Goal: Task Accomplishment & Management: Use online tool/utility

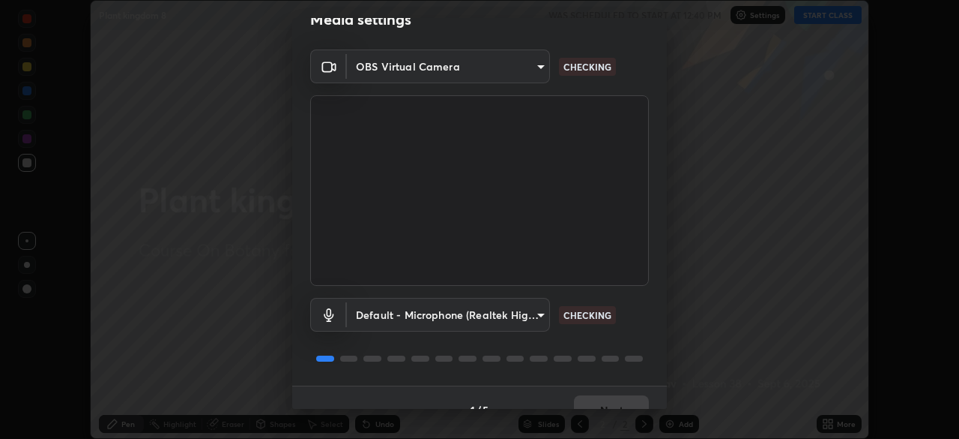
scroll to position [46, 0]
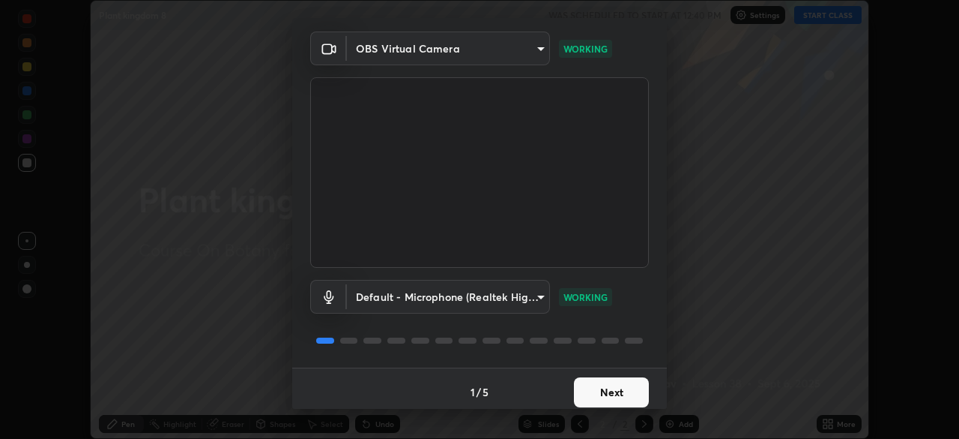
click at [608, 405] on button "Next" at bounding box center [611, 392] width 75 height 30
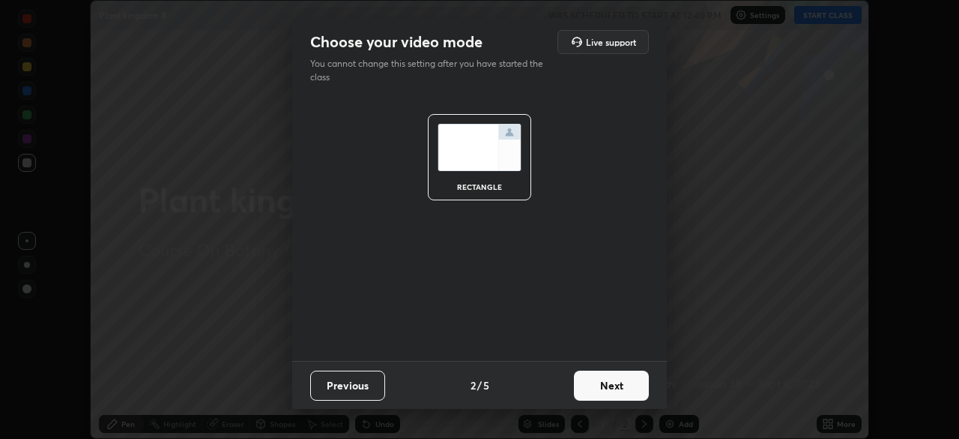
click at [615, 383] on button "Next" at bounding box center [611, 385] width 75 height 30
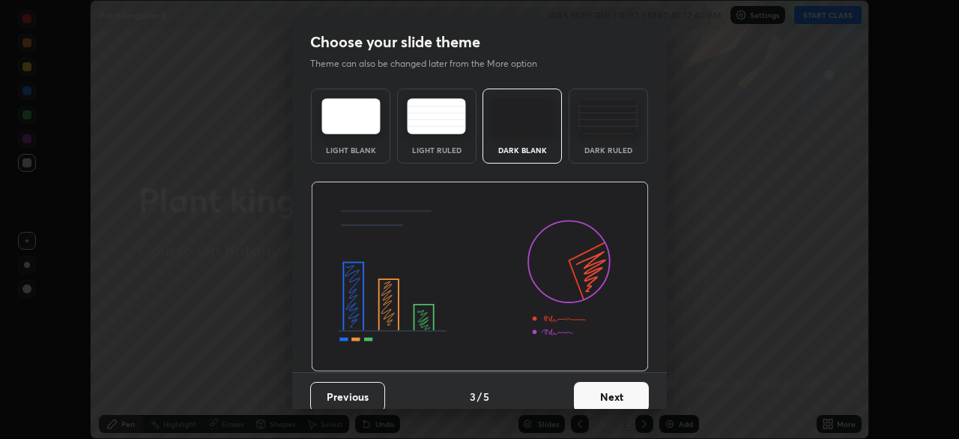
click at [607, 394] on button "Next" at bounding box center [611, 397] width 75 height 30
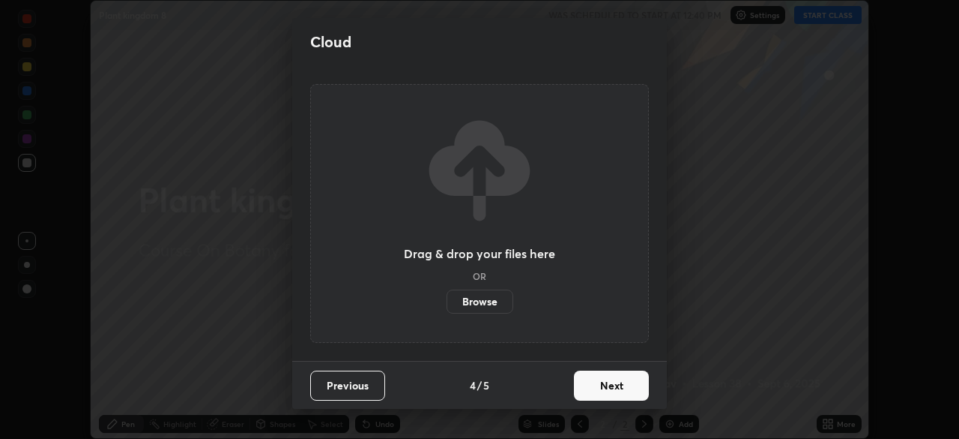
click at [611, 385] on button "Next" at bounding box center [611, 385] width 75 height 30
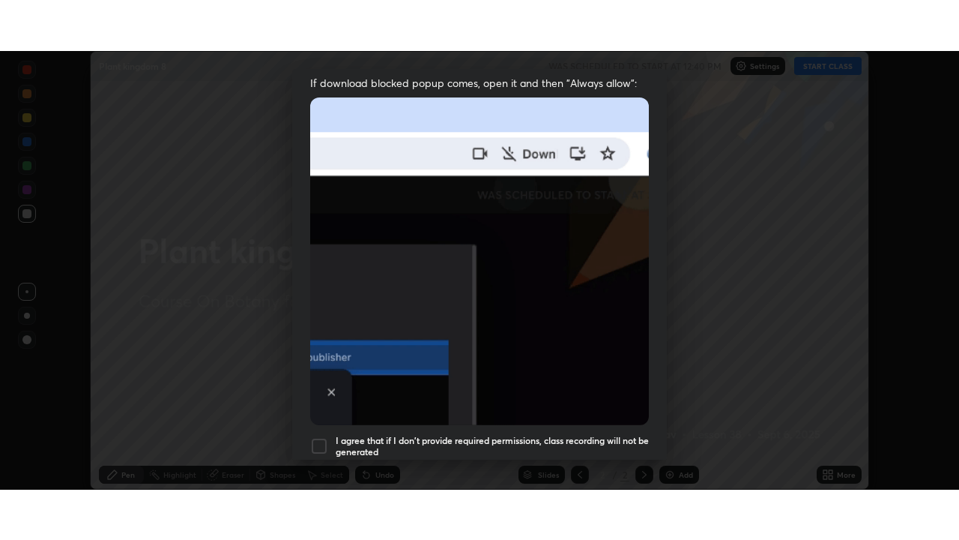
scroll to position [359, 0]
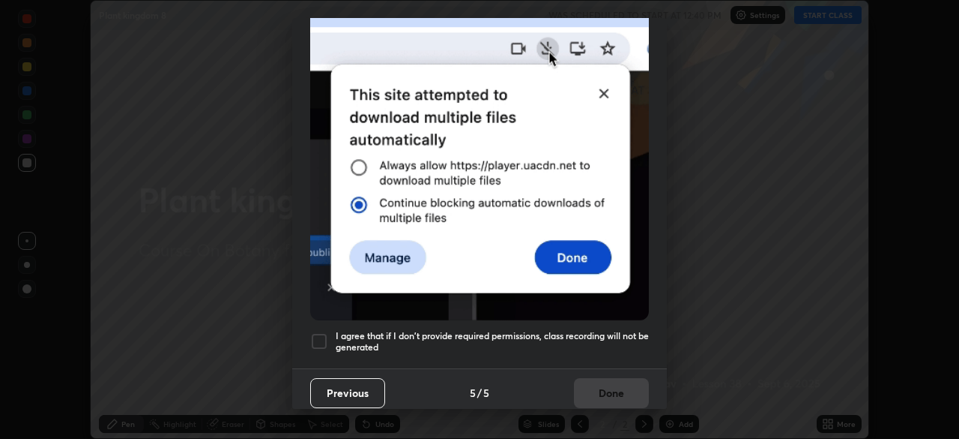
click at [615, 330] on h5 "I agree that if I don't provide required permissions, class recording will not …" at bounding box center [492, 341] width 313 height 23
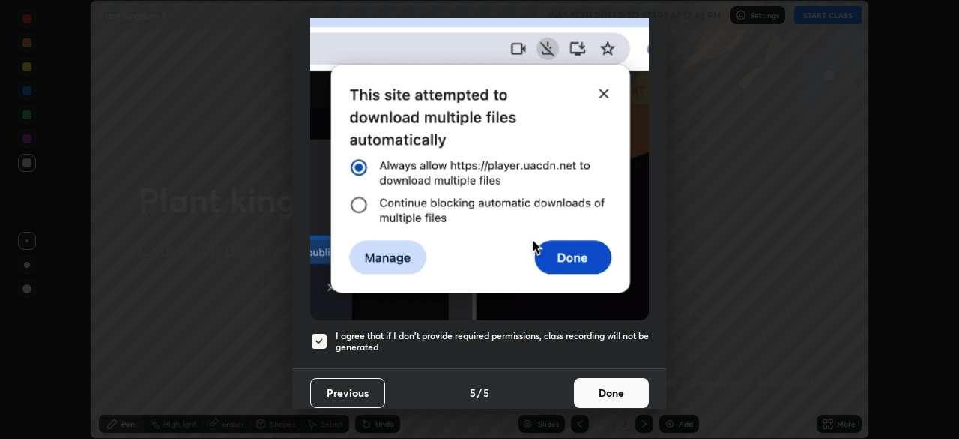
click at [615, 399] on button "Done" at bounding box center [611, 393] width 75 height 30
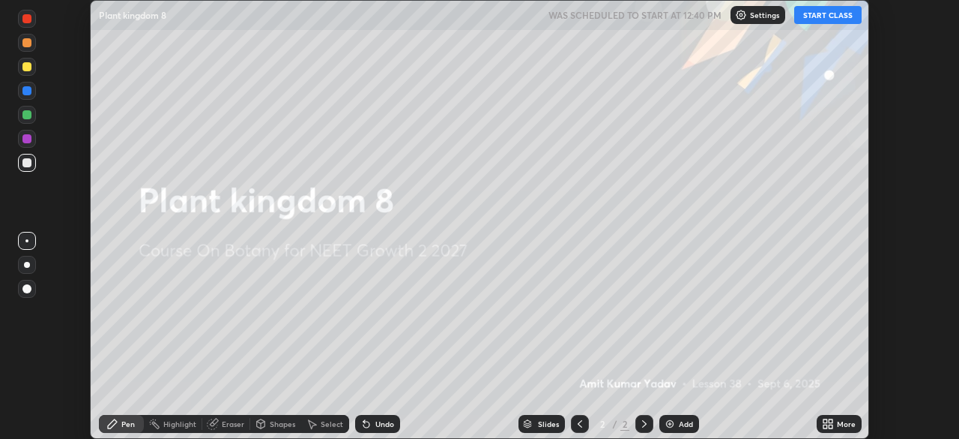
click at [825, 11] on button "START CLASS" at bounding box center [828, 15] width 67 height 18
click at [842, 432] on div "More" at bounding box center [839, 424] width 45 height 18
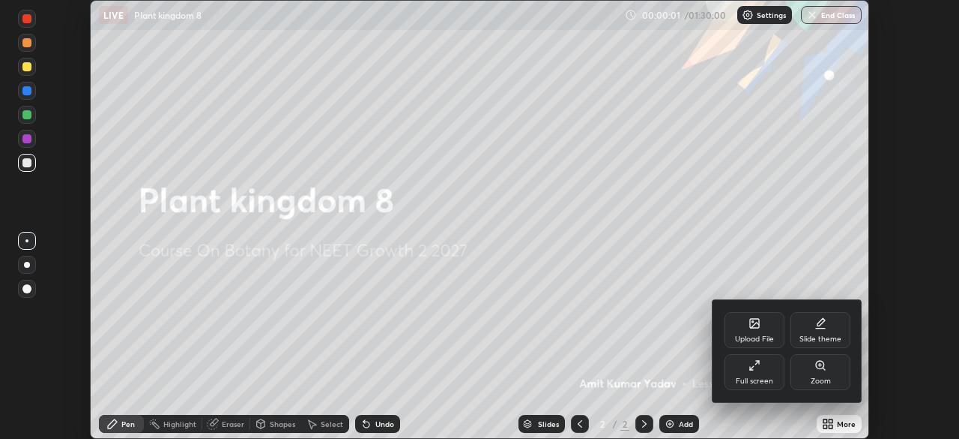
click at [764, 373] on div "Full screen" at bounding box center [755, 372] width 60 height 36
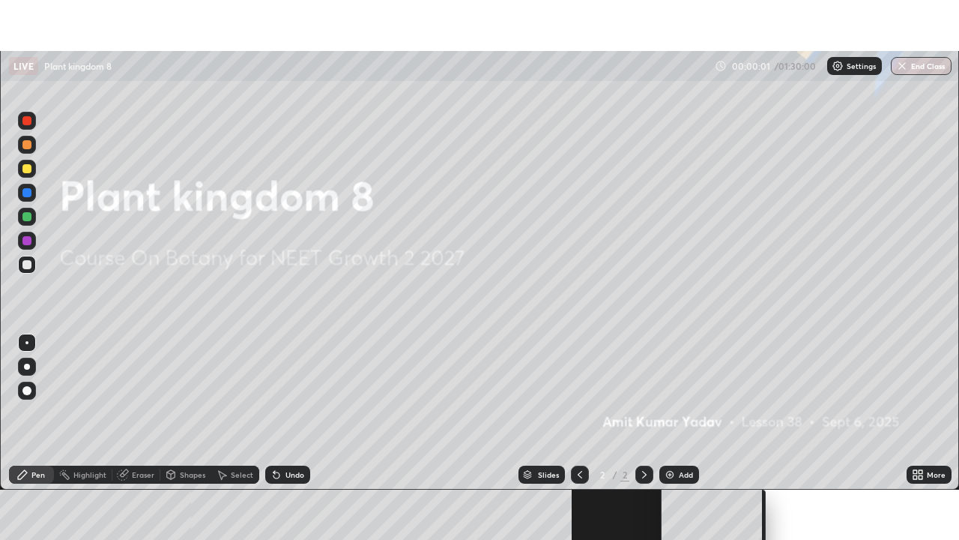
scroll to position [540, 959]
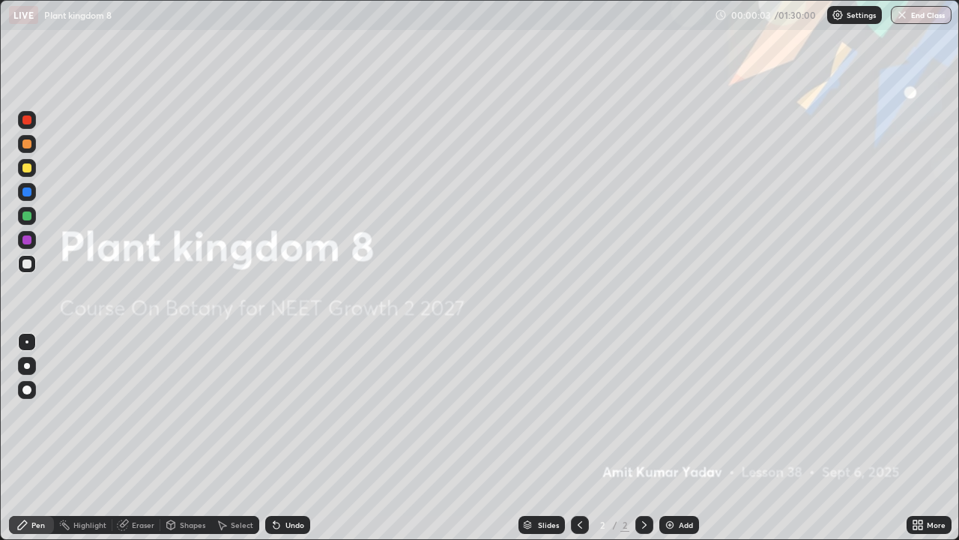
click at [676, 438] on div "Add" at bounding box center [680, 525] width 40 height 18
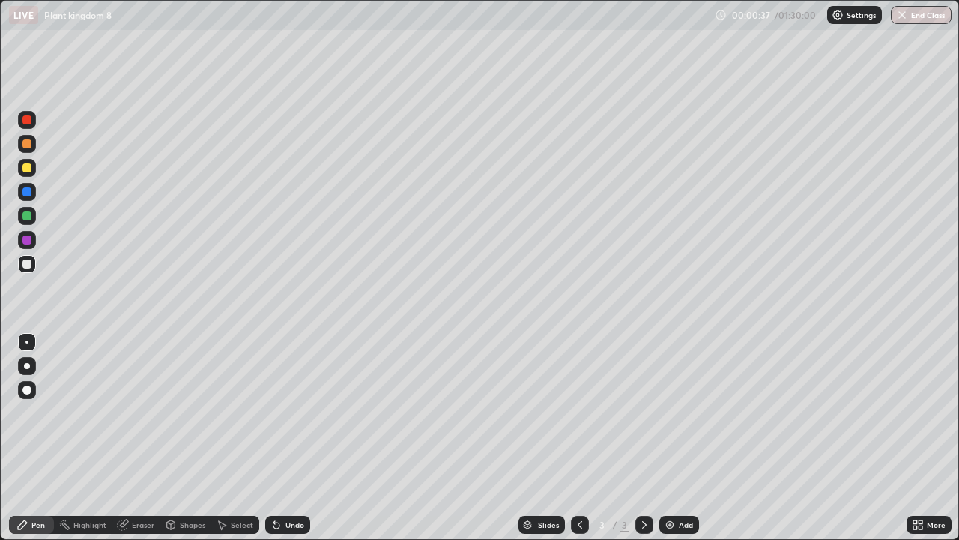
click at [676, 438] on div "Add" at bounding box center [680, 525] width 40 height 18
click at [579, 438] on icon at bounding box center [580, 525] width 12 height 12
click at [959, 181] on div "Setting up your live class" at bounding box center [479, 270] width 959 height 540
click at [677, 438] on div "Add" at bounding box center [680, 525] width 40 height 18
click at [580, 438] on icon at bounding box center [580, 524] width 4 height 7
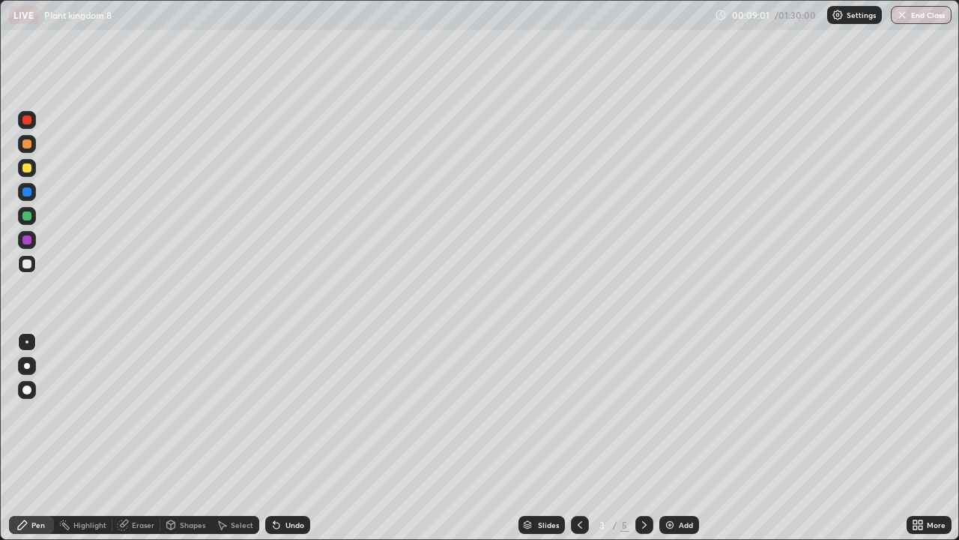
click at [684, 438] on div "Add" at bounding box center [680, 525] width 40 height 18
click at [686, 438] on div "Add" at bounding box center [686, 524] width 14 height 7
click at [675, 438] on div "Add" at bounding box center [680, 525] width 40 height 18
click at [141, 438] on div "Eraser" at bounding box center [136, 525] width 48 height 18
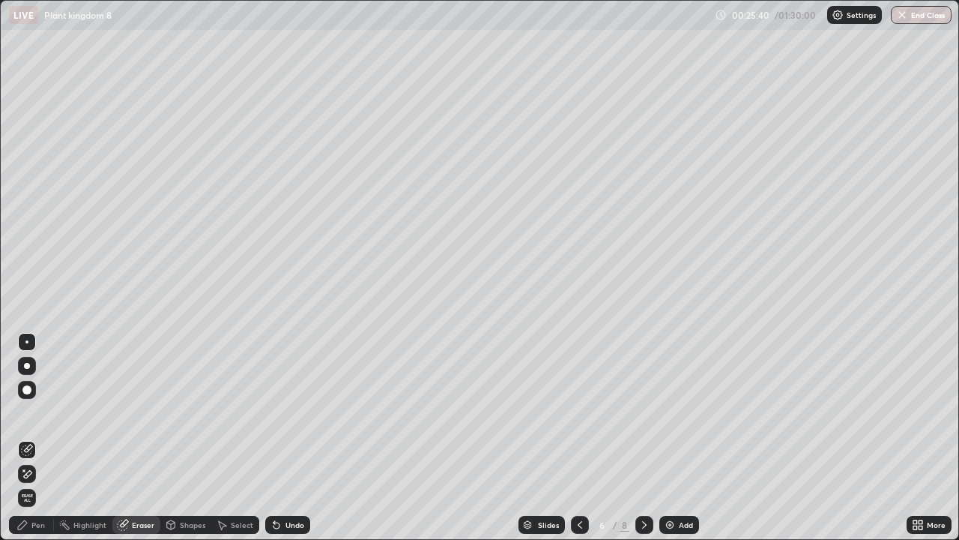
click at [38, 438] on div "Pen" at bounding box center [31, 525] width 45 height 18
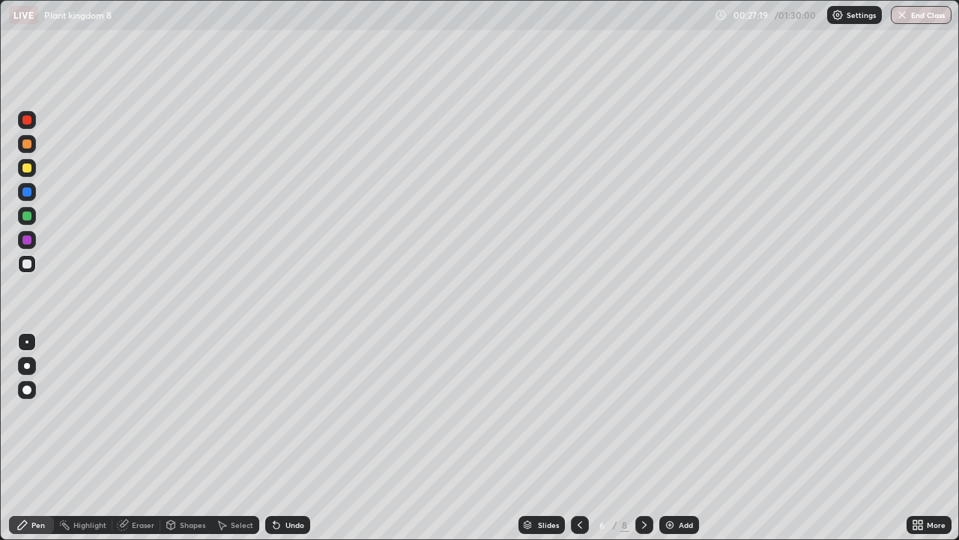
click at [298, 438] on div "Undo" at bounding box center [295, 524] width 19 height 7
click at [687, 438] on div "Add" at bounding box center [686, 524] width 14 height 7
click at [46, 438] on div "Pen" at bounding box center [31, 525] width 45 height 18
click at [283, 438] on div "Undo" at bounding box center [287, 525] width 45 height 18
click at [288, 438] on div "Undo" at bounding box center [287, 525] width 45 height 18
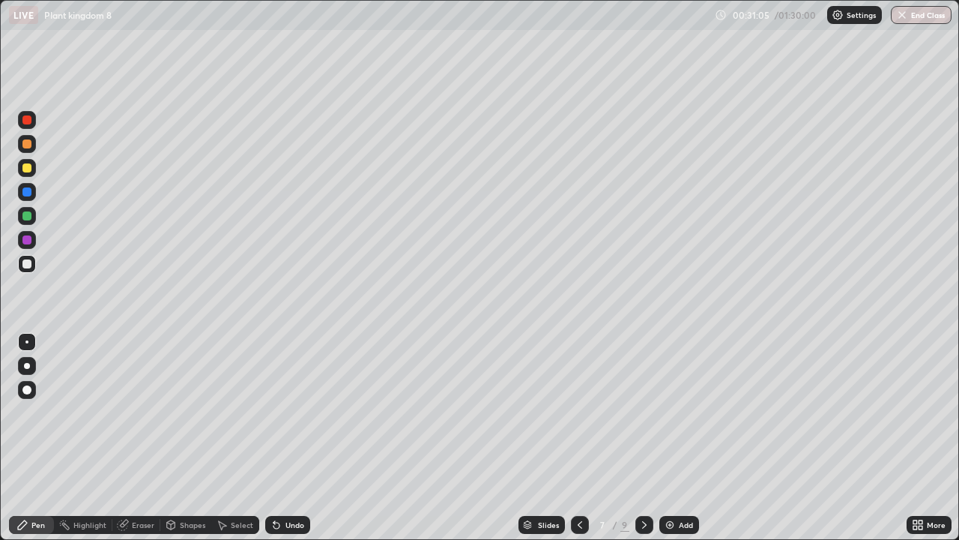
click at [144, 438] on div "Eraser" at bounding box center [143, 524] width 22 height 7
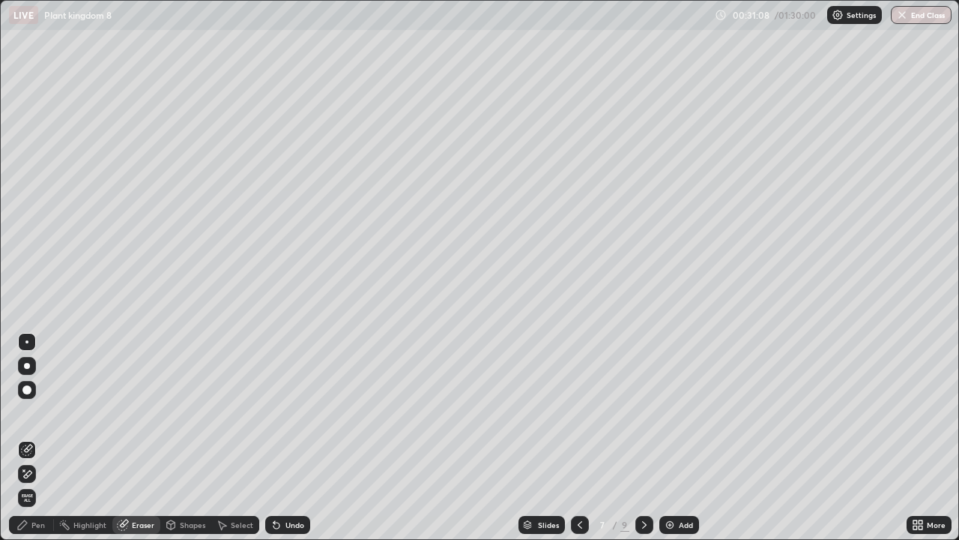
click at [36, 438] on div "Pen" at bounding box center [37, 524] width 13 height 7
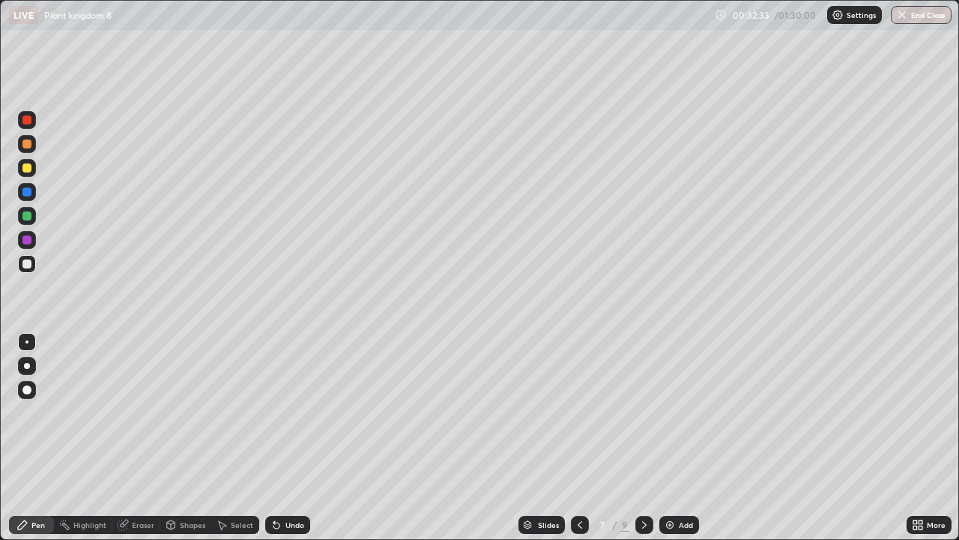
click at [139, 438] on div "Eraser" at bounding box center [136, 525] width 48 height 18
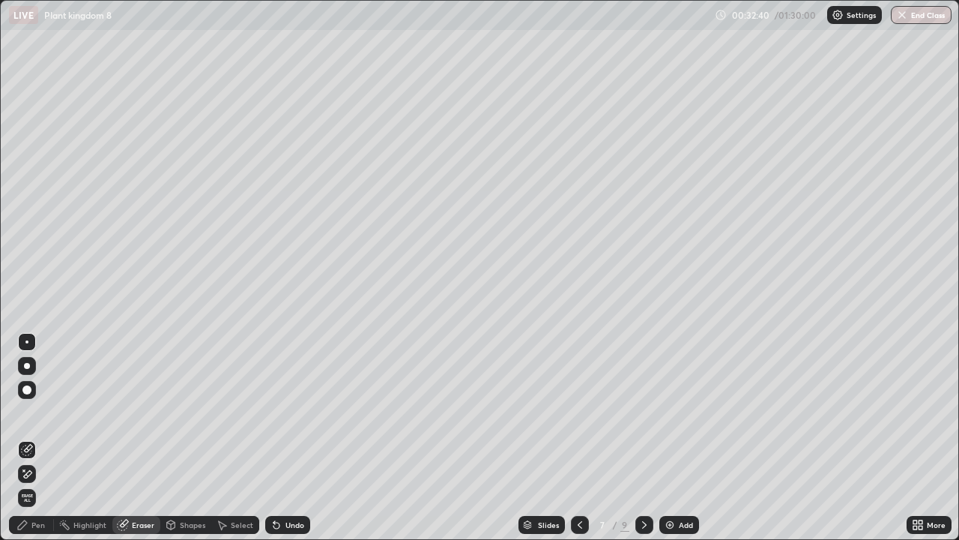
click at [34, 438] on div "Pen" at bounding box center [37, 524] width 13 height 7
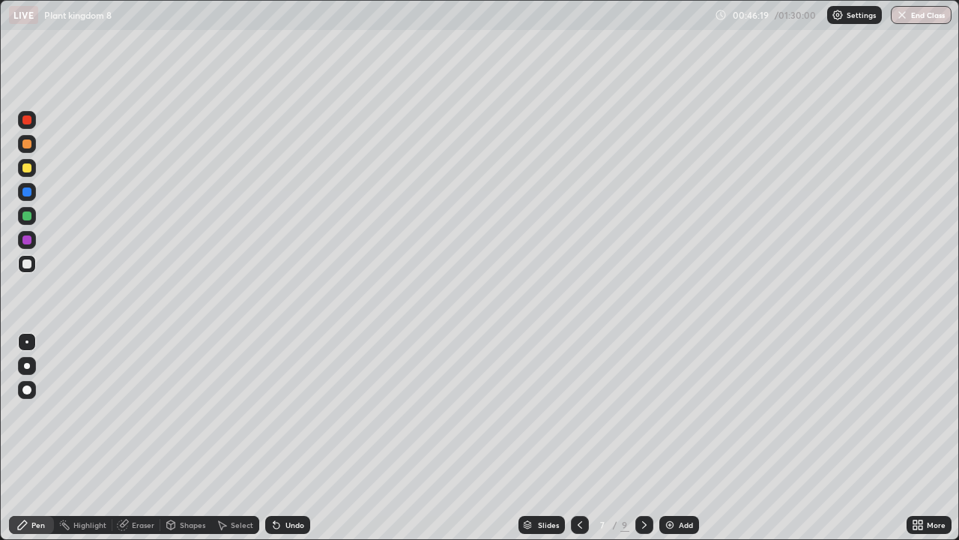
click at [643, 438] on icon at bounding box center [645, 525] width 12 height 12
click at [25, 166] on div at bounding box center [26, 167] width 9 height 9
click at [25, 268] on div at bounding box center [26, 263] width 9 height 9
click at [286, 438] on div "Undo" at bounding box center [295, 524] width 19 height 7
click at [288, 438] on div "Undo" at bounding box center [295, 524] width 19 height 7
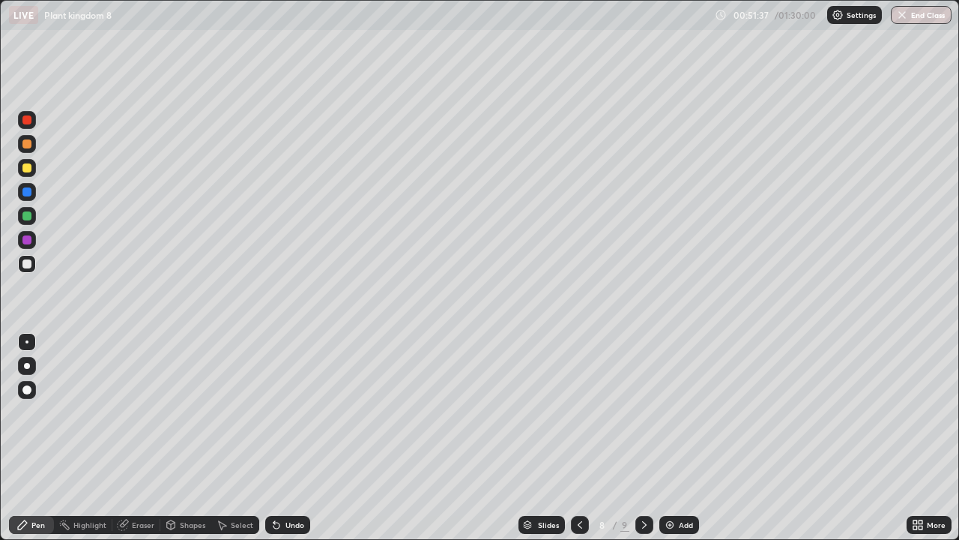
click at [297, 438] on div "Undo" at bounding box center [295, 524] width 19 height 7
click at [292, 438] on div "Undo" at bounding box center [295, 524] width 19 height 7
click at [293, 438] on div "Undo" at bounding box center [295, 524] width 19 height 7
click at [294, 438] on div "Undo" at bounding box center [295, 524] width 19 height 7
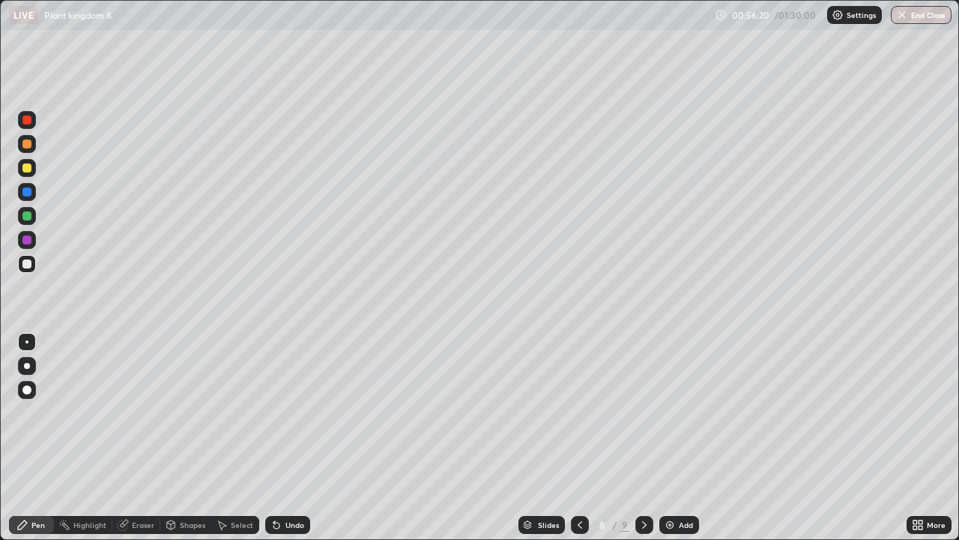
click at [293, 438] on div "Undo" at bounding box center [295, 524] width 19 height 7
click at [297, 438] on div "Undo" at bounding box center [295, 524] width 19 height 7
click at [298, 438] on div "Undo" at bounding box center [295, 524] width 19 height 7
click at [300, 438] on div "Undo" at bounding box center [295, 524] width 19 height 7
click at [293, 438] on div "Undo" at bounding box center [295, 524] width 19 height 7
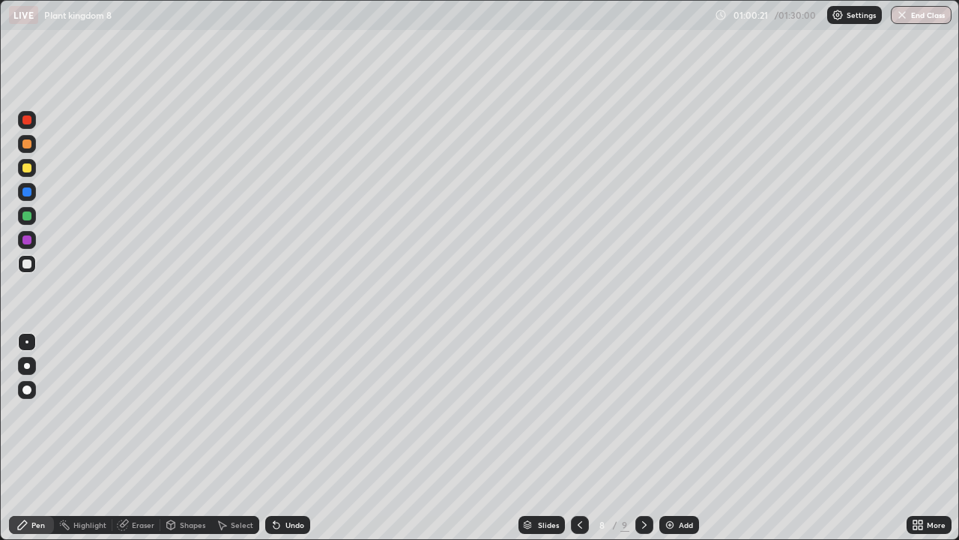
click at [142, 438] on div "Eraser" at bounding box center [143, 524] width 22 height 7
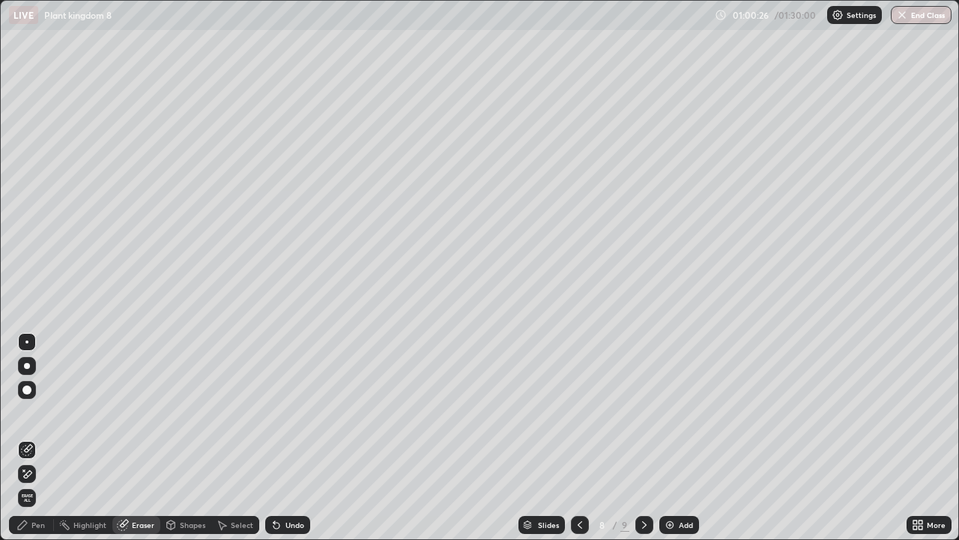
click at [42, 438] on div "Pen" at bounding box center [37, 524] width 13 height 7
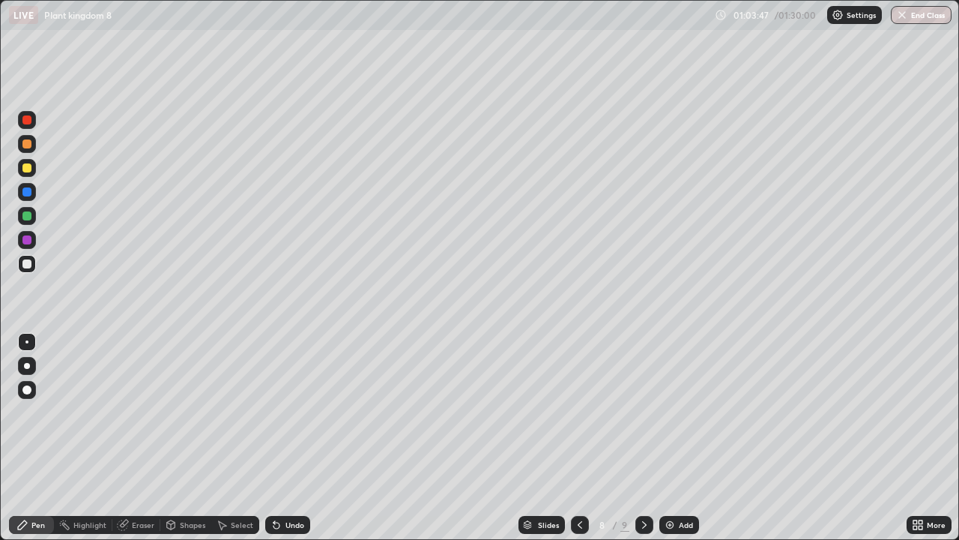
click at [643, 438] on icon at bounding box center [645, 525] width 12 height 12
click at [685, 438] on div "Add" at bounding box center [686, 524] width 14 height 7
click at [296, 438] on div "Undo" at bounding box center [287, 525] width 45 height 18
click at [294, 438] on div "Undo" at bounding box center [287, 525] width 45 height 18
click at [297, 438] on div "Undo" at bounding box center [295, 524] width 19 height 7
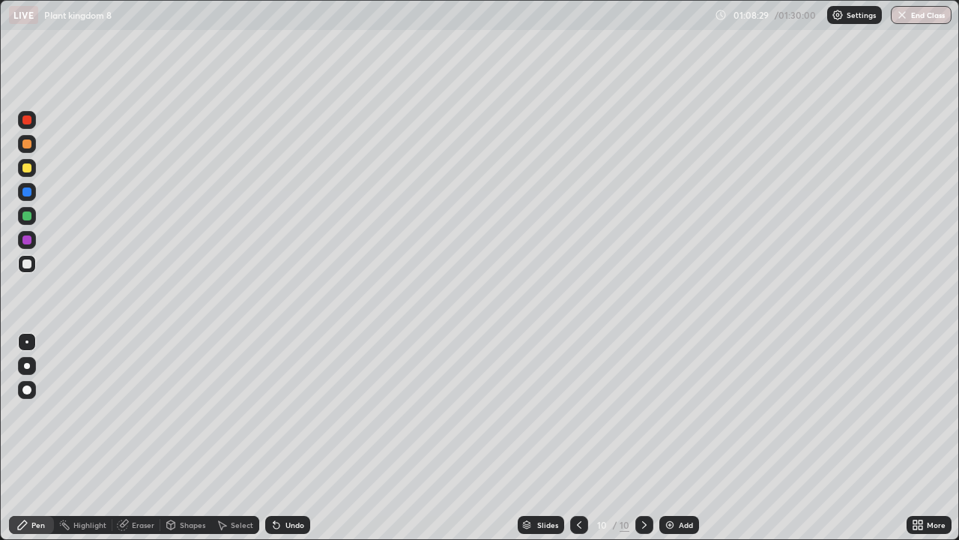
click at [298, 438] on div "Undo" at bounding box center [284, 525] width 51 height 30
click at [298, 438] on div "Undo" at bounding box center [295, 524] width 19 height 7
click at [295, 438] on div "Undo" at bounding box center [295, 524] width 19 height 7
click at [141, 438] on div "Eraser" at bounding box center [143, 524] width 22 height 7
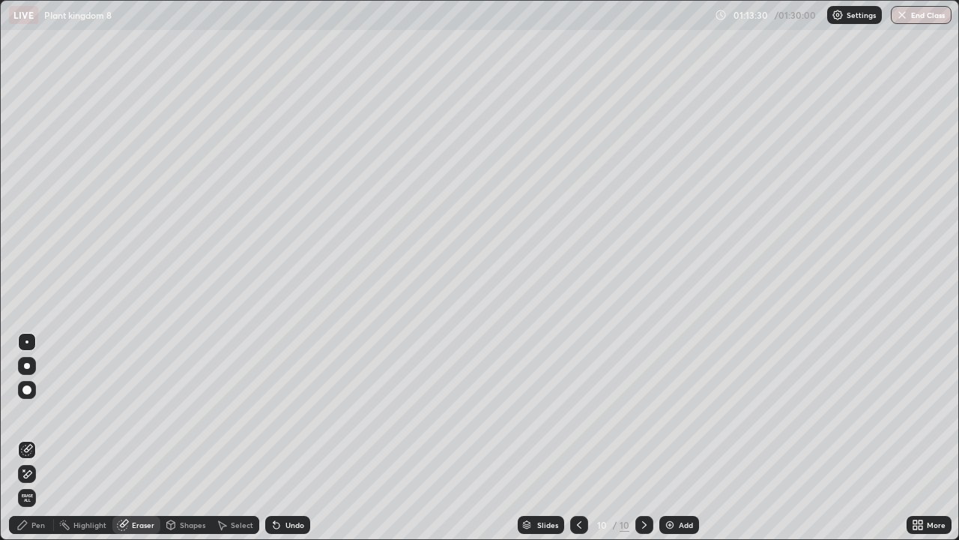
click at [42, 438] on div "Pen" at bounding box center [37, 524] width 13 height 7
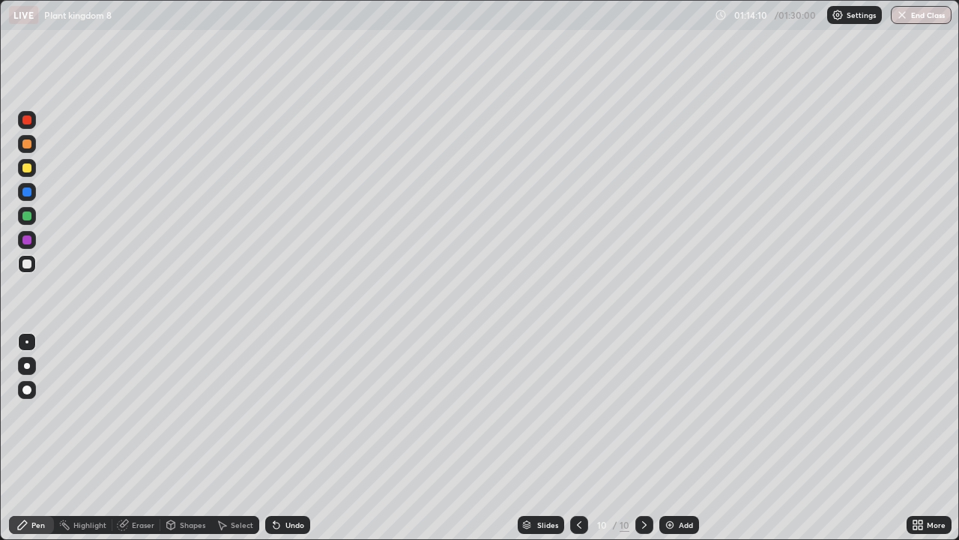
click at [297, 438] on div "Undo" at bounding box center [295, 524] width 19 height 7
click at [300, 438] on div "Undo" at bounding box center [295, 524] width 19 height 7
click at [302, 438] on div "Undo" at bounding box center [295, 524] width 19 height 7
click at [307, 438] on div "Undo" at bounding box center [287, 525] width 45 height 18
click at [681, 438] on div "Add" at bounding box center [686, 524] width 14 height 7
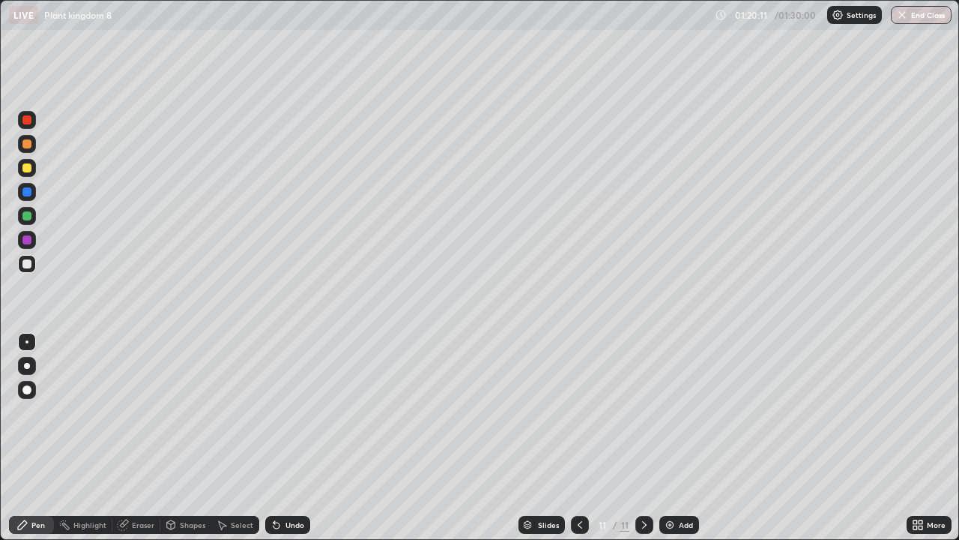
click at [294, 438] on div "Undo" at bounding box center [295, 524] width 19 height 7
click at [295, 438] on div "Undo" at bounding box center [295, 524] width 19 height 7
click at [296, 438] on div "Undo" at bounding box center [287, 525] width 45 height 18
click at [299, 438] on div "Undo" at bounding box center [295, 524] width 19 height 7
click at [292, 438] on div "Undo" at bounding box center [295, 524] width 19 height 7
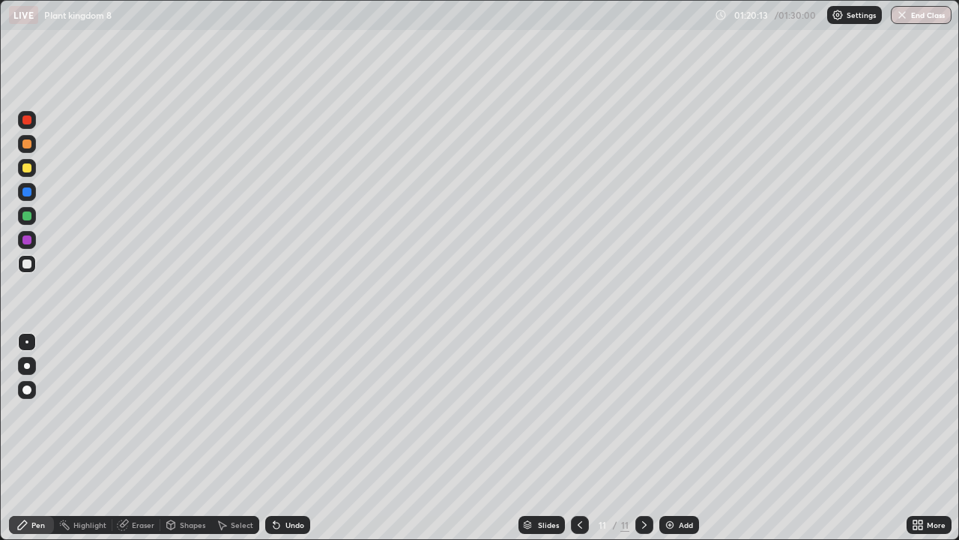
click at [293, 438] on div "Undo" at bounding box center [287, 525] width 45 height 18
click at [295, 438] on div "Undo" at bounding box center [295, 524] width 19 height 7
click at [298, 438] on div "Undo" at bounding box center [295, 524] width 19 height 7
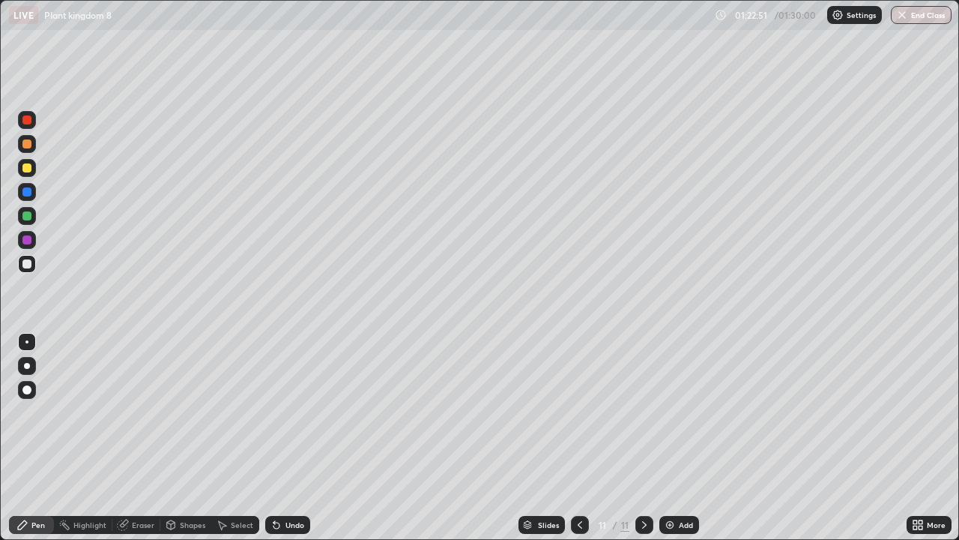
click at [298, 438] on div "Undo" at bounding box center [295, 524] width 19 height 7
click at [299, 438] on div "Undo" at bounding box center [295, 524] width 19 height 7
click at [298, 438] on div "Undo" at bounding box center [295, 524] width 19 height 7
click at [675, 438] on div "Add" at bounding box center [680, 525] width 40 height 18
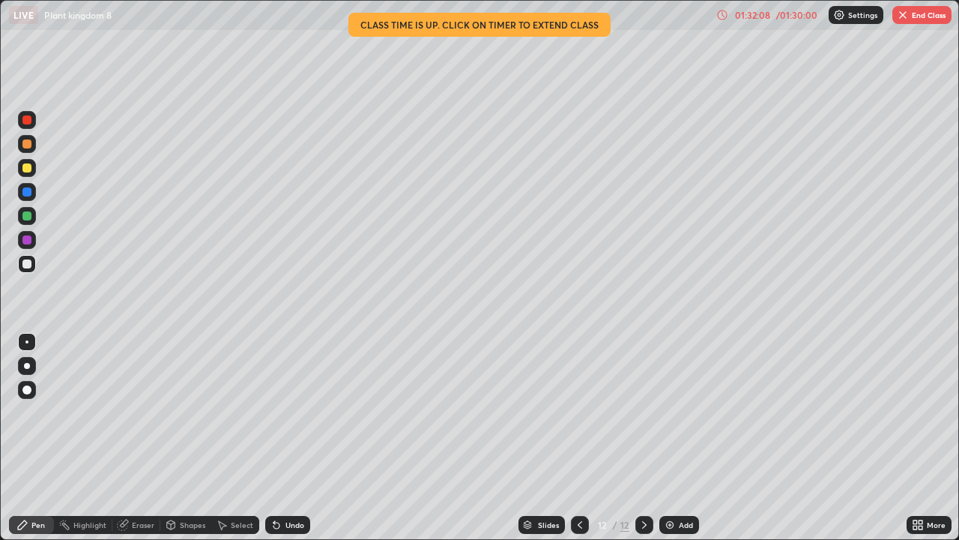
click at [921, 13] on button "End Class" at bounding box center [922, 15] width 59 height 18
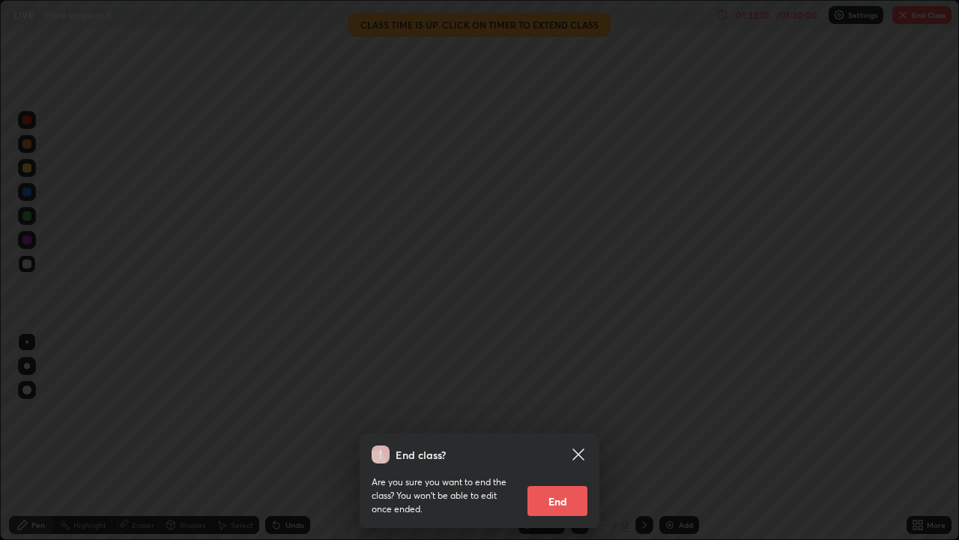
click at [566, 438] on button "End" at bounding box center [558, 501] width 60 height 30
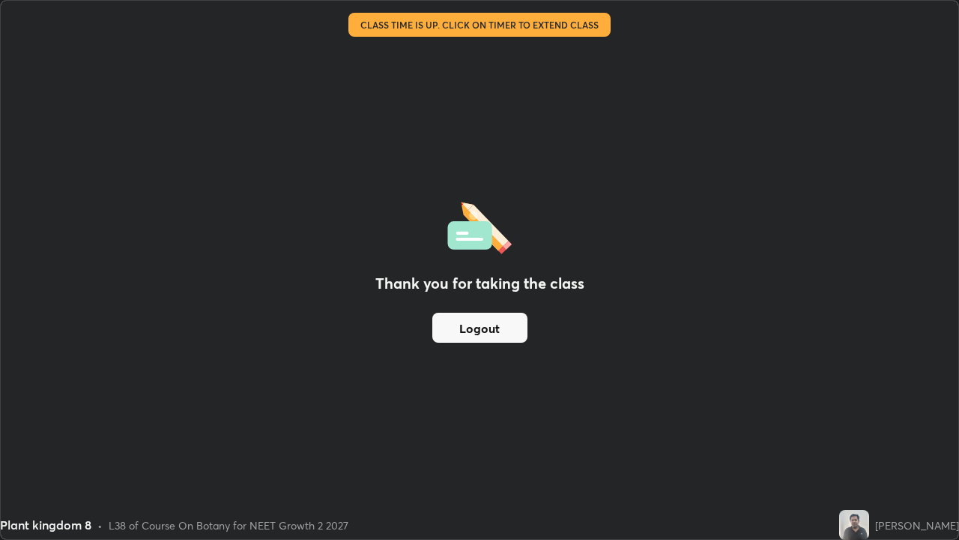
click at [492, 331] on button "Logout" at bounding box center [480, 328] width 95 height 30
